Goal: Transaction & Acquisition: Purchase product/service

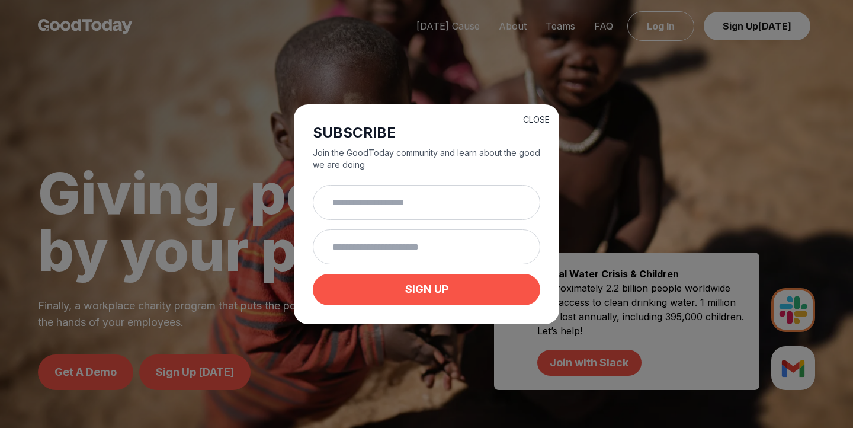
click at [532, 114] on button "CLOSE" at bounding box center [536, 120] width 27 height 12
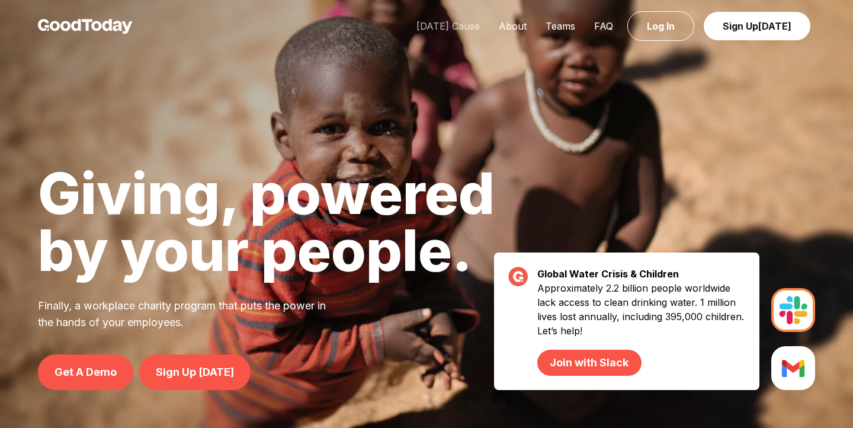
click at [473, 28] on link "[DATE] Cause" at bounding box center [448, 26] width 82 height 12
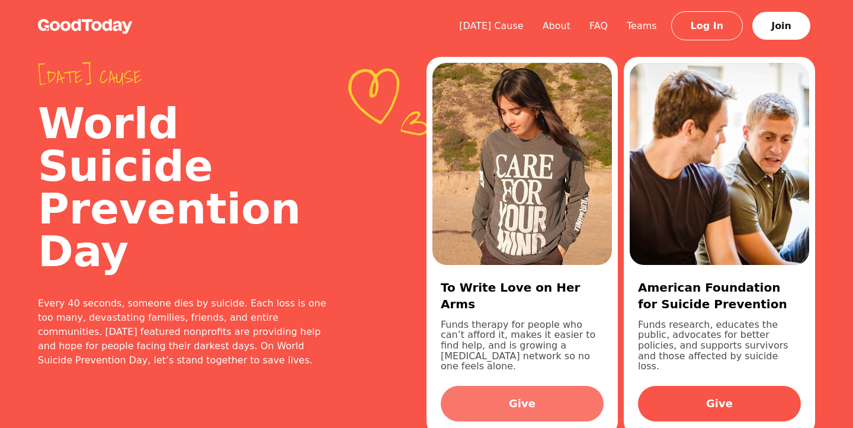
click at [546, 386] on link "Give" at bounding box center [522, 404] width 163 height 36
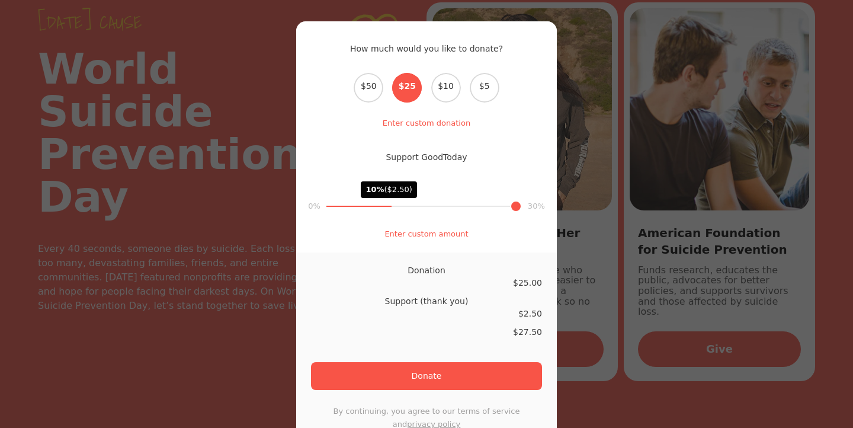
scroll to position [48, 0]
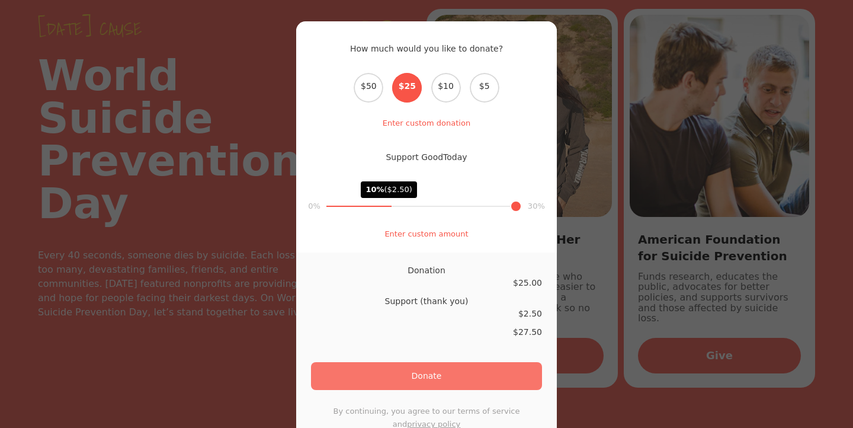
click at [506, 363] on button "Donate" at bounding box center [426, 376] width 231 height 28
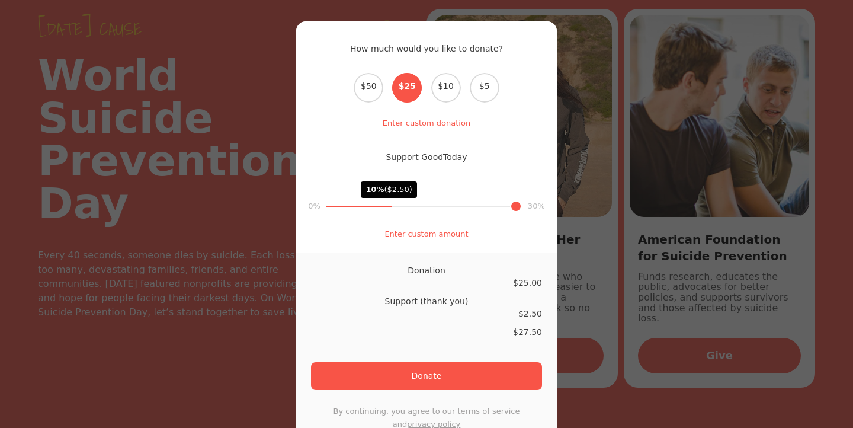
click at [545, 56] on h2 "How much would you like to donate?" at bounding box center [426, 47] width 261 height 52
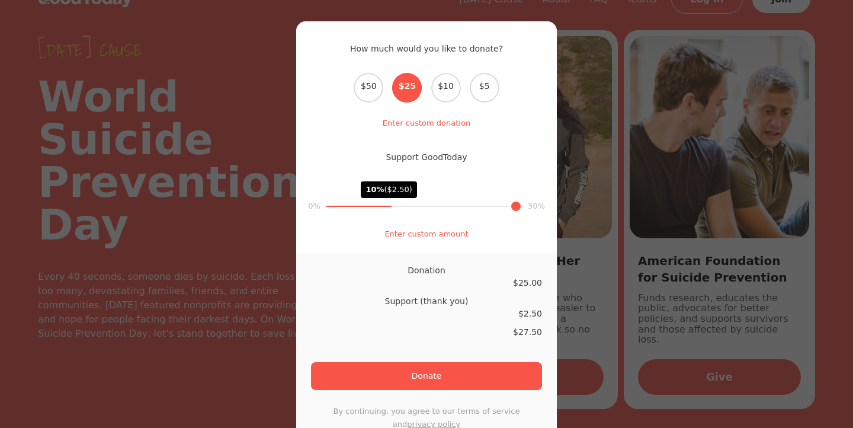
scroll to position [0, 0]
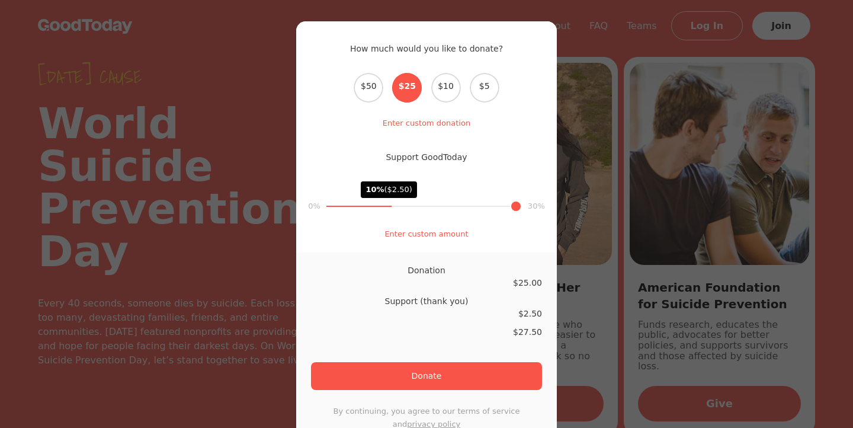
click at [565, 205] on div "How much would you like to donate? Select the donation amount $50 $25 $10 $5 En…" at bounding box center [426, 214] width 853 height 428
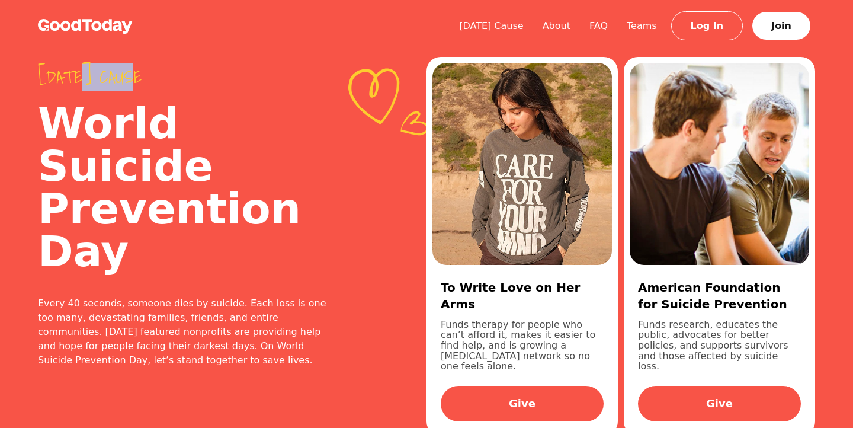
drag, startPoint x: 129, startPoint y: 78, endPoint x: 80, endPoint y: 78, distance: 49.2
click at [80, 78] on span "Today's cause" at bounding box center [185, 76] width 294 height 21
